Goal: Find specific page/section: Find specific page/section

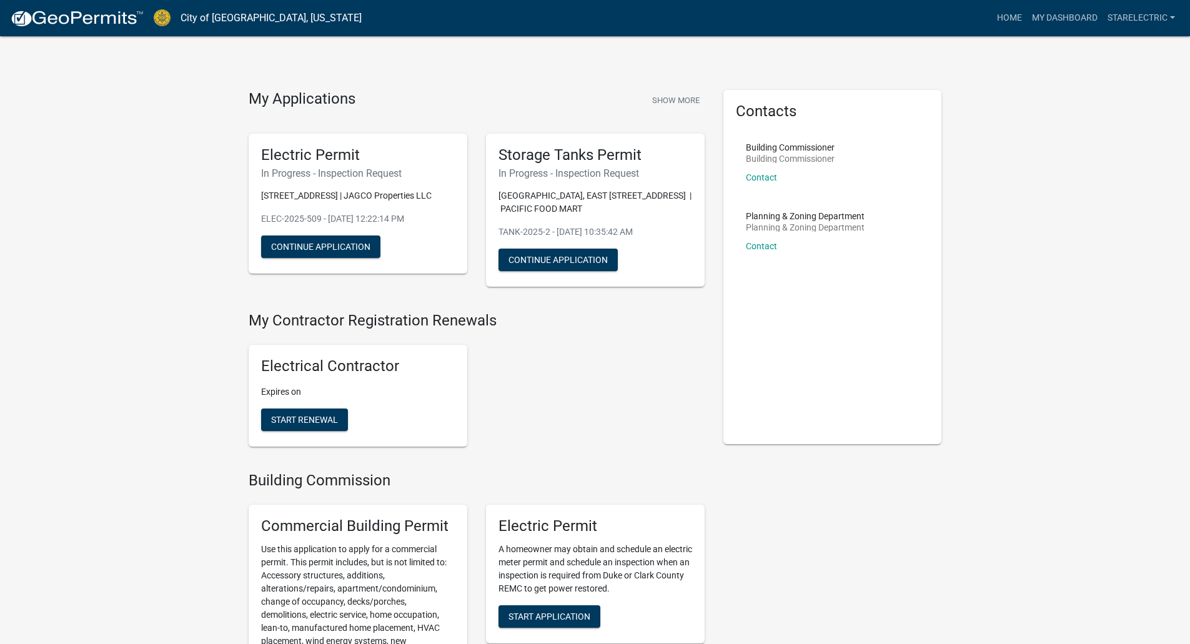
drag, startPoint x: 1110, startPoint y: 3, endPoint x: 1123, endPoint y: 134, distance: 131.9
drag, startPoint x: 1151, startPoint y: 1, endPoint x: 993, endPoint y: 271, distance: 312.8
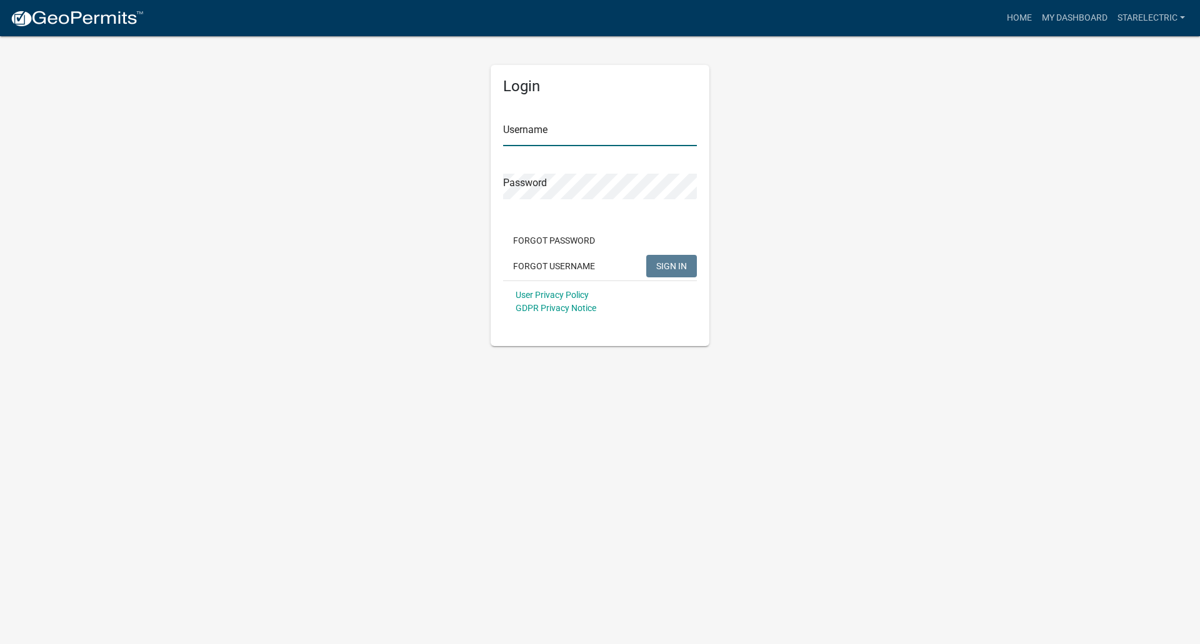
type input "StarElectric"
click at [674, 262] on span "SIGN IN" at bounding box center [671, 266] width 31 height 10
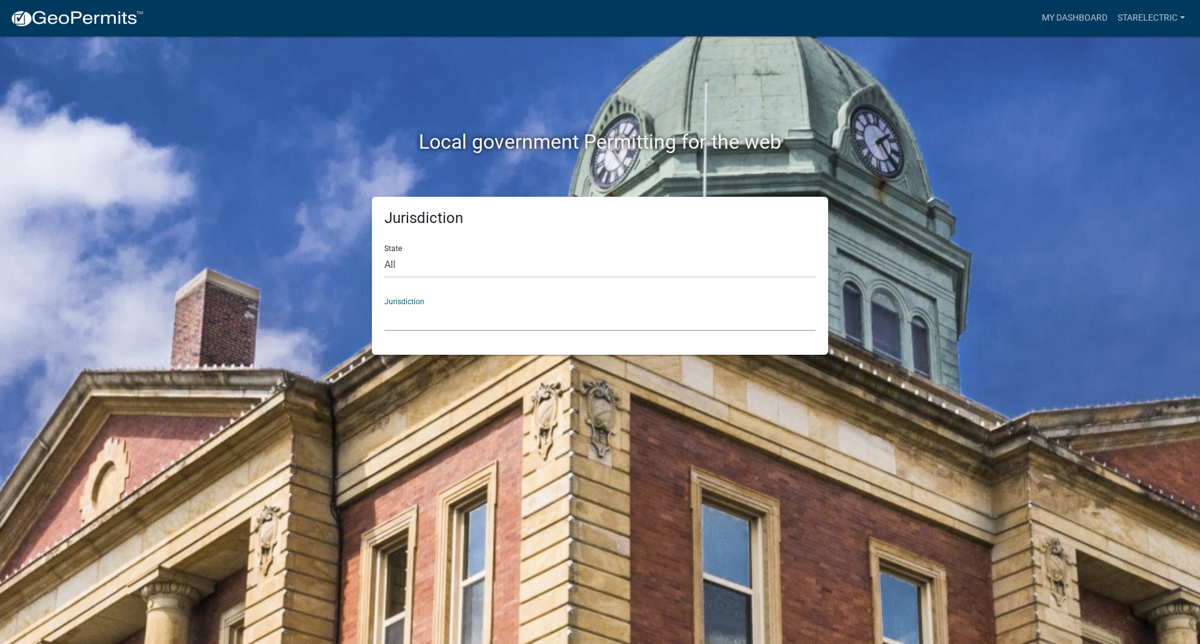
click at [439, 314] on select "Custer County, Colorado Carroll County, Georgia Cook County, Georgia Crawford C…" at bounding box center [599, 319] width 431 height 26
click at [231, 156] on div "Local government Permitting for the web Jurisdiction State All Colorado Georgia…" at bounding box center [600, 322] width 1200 height 644
click at [414, 267] on select "All Colorado Georgia Indiana Iowa Kansas Minnesota Ohio South Carolina Wisconsin" at bounding box center [599, 265] width 431 height 26
select select "Indiana"
click at [384, 252] on select "All Colorado Georgia Indiana Iowa Kansas Minnesota Ohio South Carolina Wisconsin" at bounding box center [599, 265] width 431 height 26
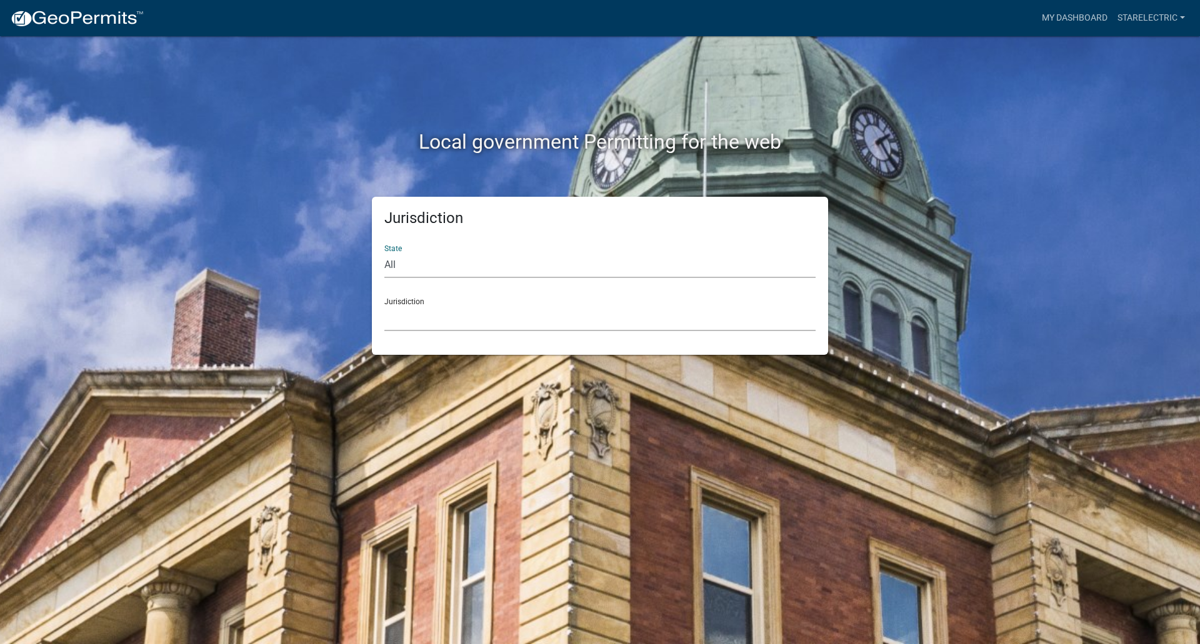
click at [431, 318] on select "City of Charlestown, Indiana City of Jeffersonville, Indiana City of Logansport…" at bounding box center [599, 319] width 431 height 26
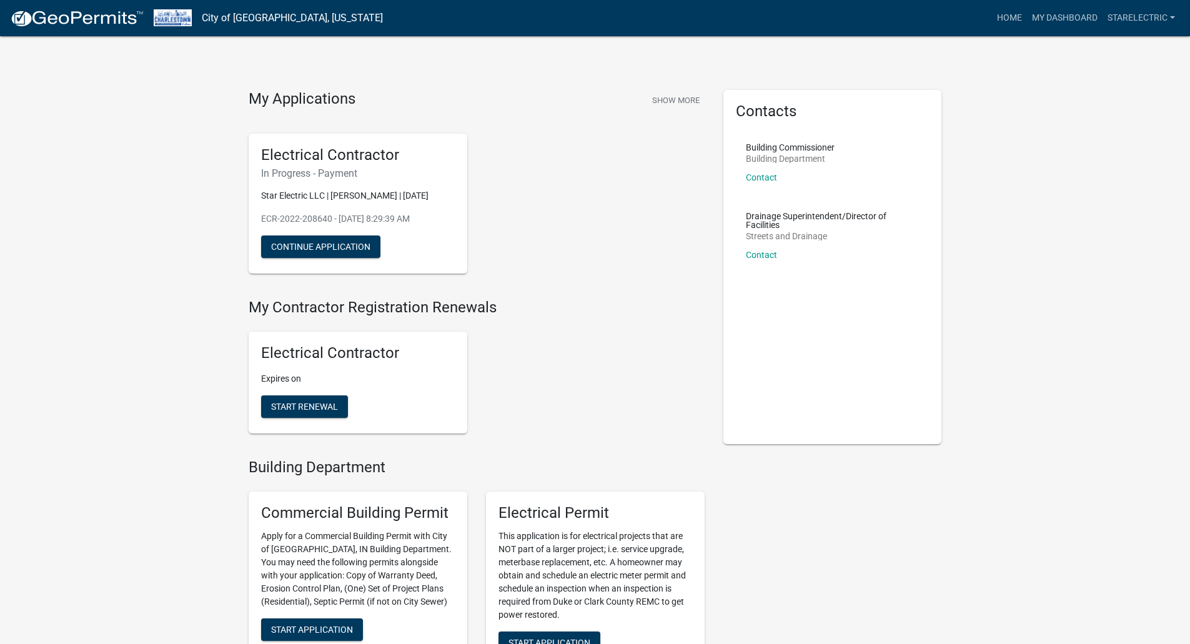
drag, startPoint x: 38, startPoint y: 1, endPoint x: 115, endPoint y: 128, distance: 148.8
drag, startPoint x: 1100, startPoint y: 4, endPoint x: 1039, endPoint y: 136, distance: 145.4
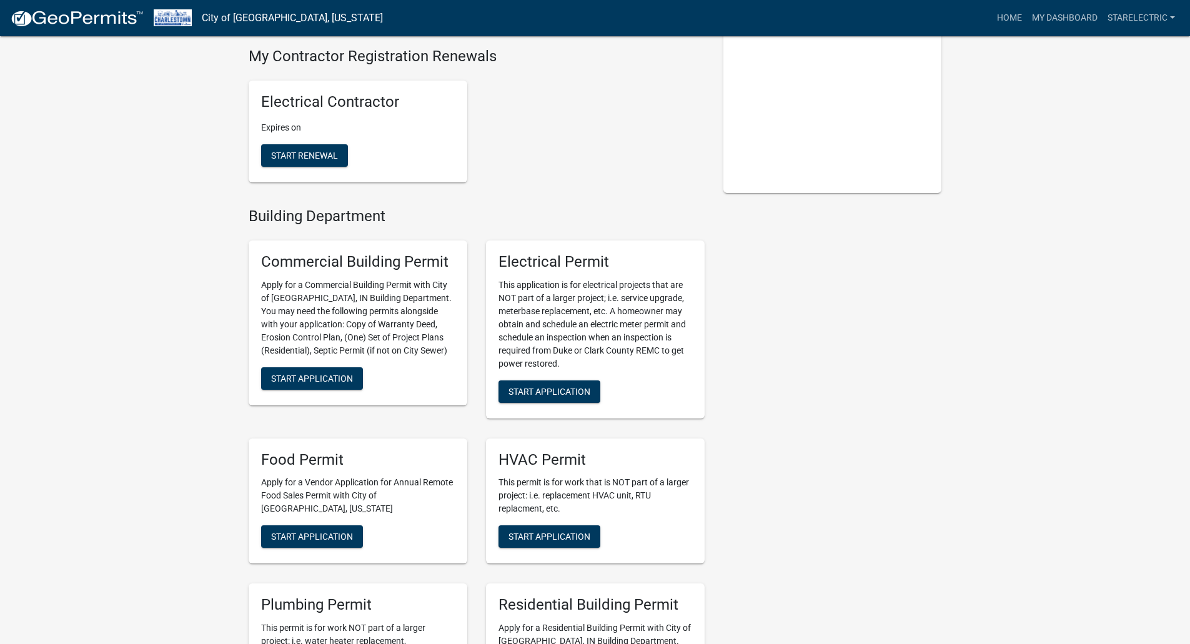
scroll to position [250, 0]
